Goal: Information Seeking & Learning: Learn about a topic

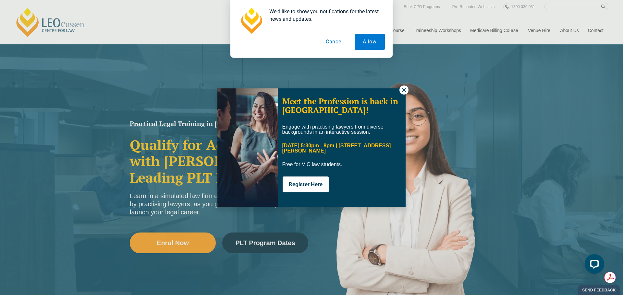
click at [333, 41] on button "Cancel" at bounding box center [333, 42] width 33 height 16
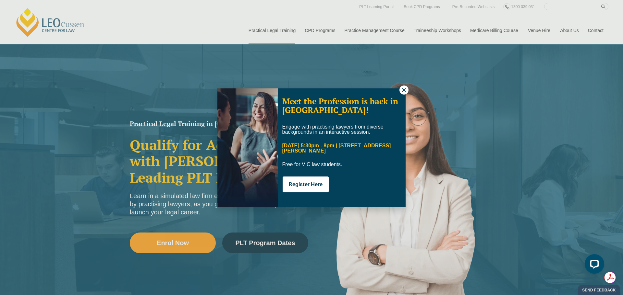
click at [404, 91] on icon at bounding box center [404, 90] width 6 height 6
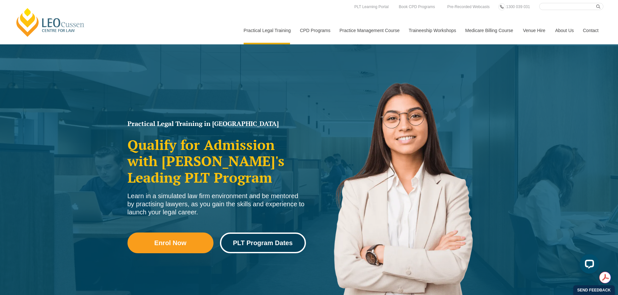
click at [266, 246] on span "PLT Program Dates" at bounding box center [263, 243] width 60 height 6
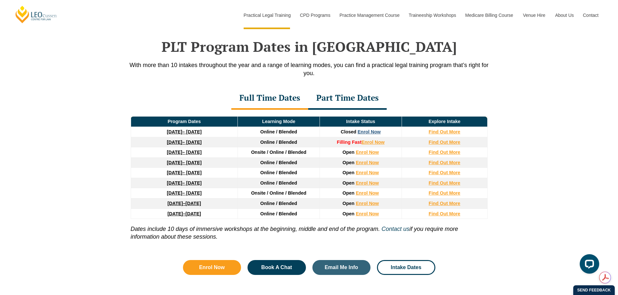
scroll to position [846, 0]
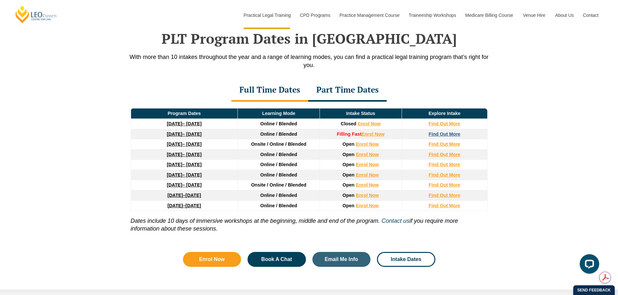
click at [443, 135] on strong "Find Out More" at bounding box center [444, 134] width 32 height 5
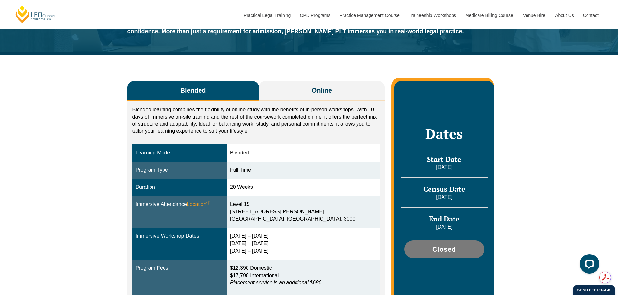
scroll to position [97, 0]
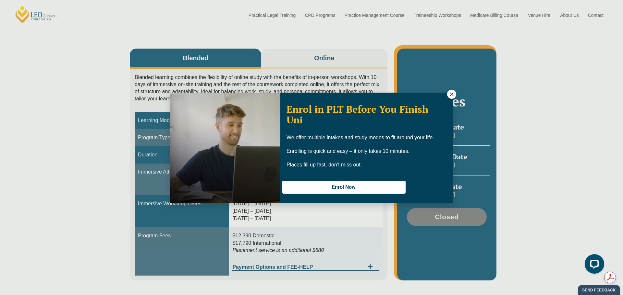
click at [453, 94] on icon at bounding box center [451, 94] width 6 height 6
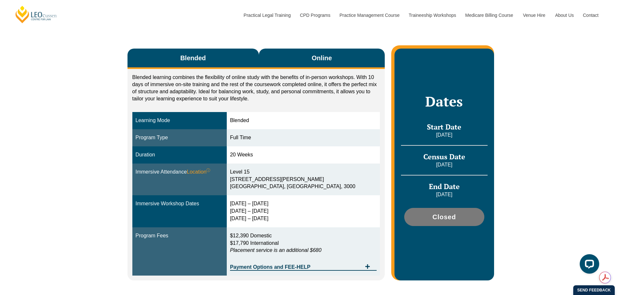
click at [315, 55] on span "Online" at bounding box center [322, 57] width 20 height 9
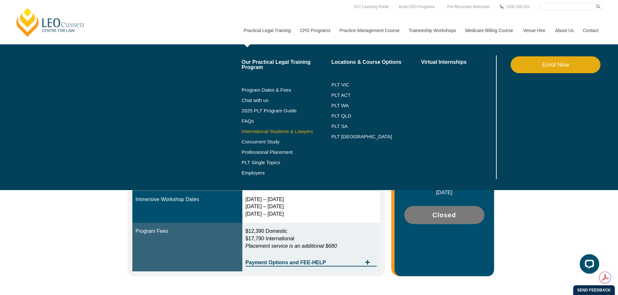
click at [301, 131] on link "International Students & Lawyers" at bounding box center [287, 131] width 90 height 5
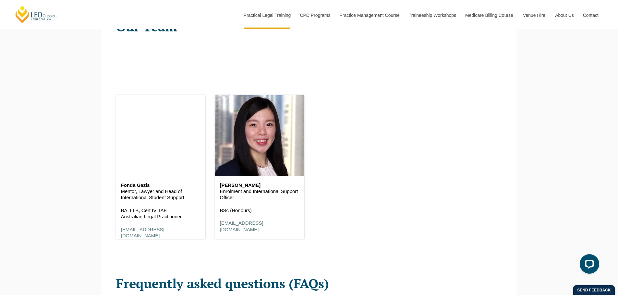
scroll to position [843, 0]
